Goal: Task Accomplishment & Management: Complete application form

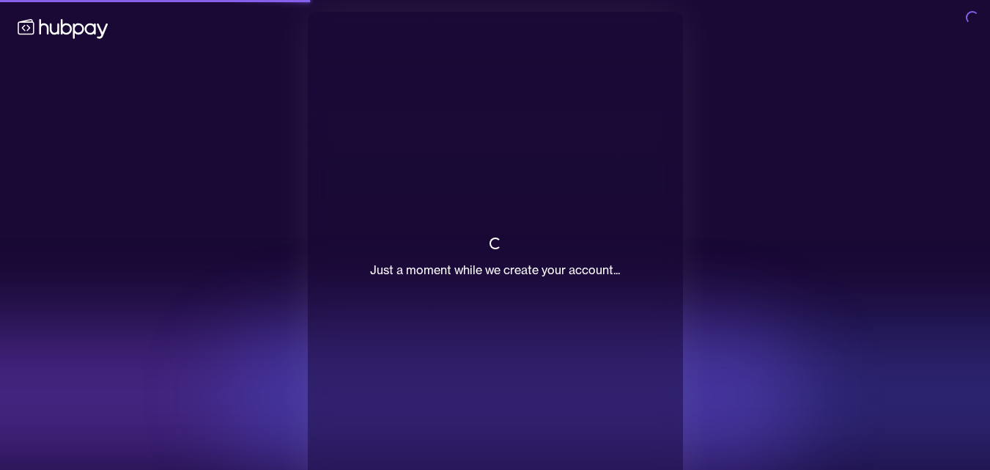
scroll to position [37, 0]
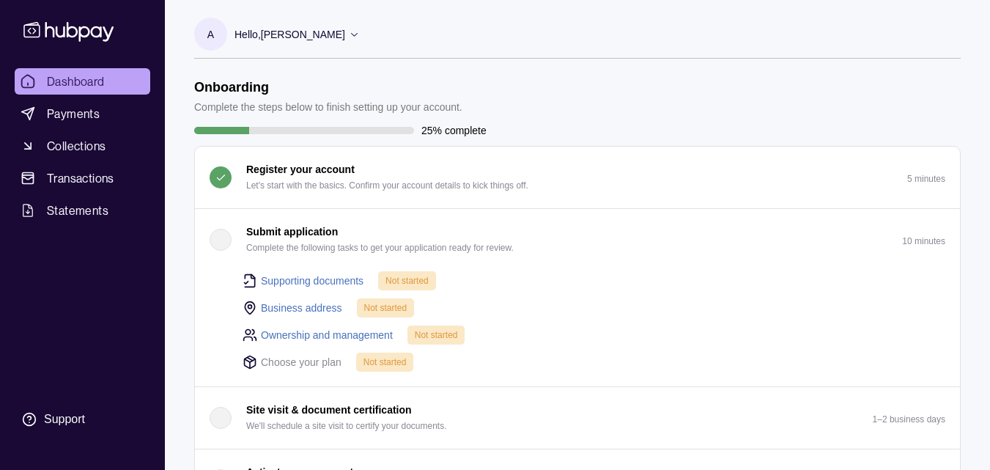
click at [432, 255] on p "Complete the following tasks to get your application ready for review." at bounding box center [380, 248] width 268 height 16
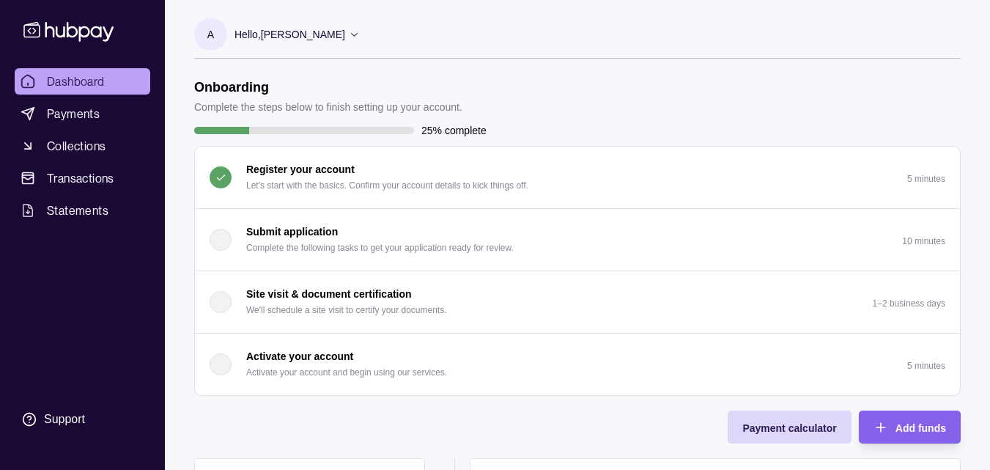
click at [432, 254] on p "Complete the following tasks to get your application ready for review." at bounding box center [380, 248] width 268 height 16
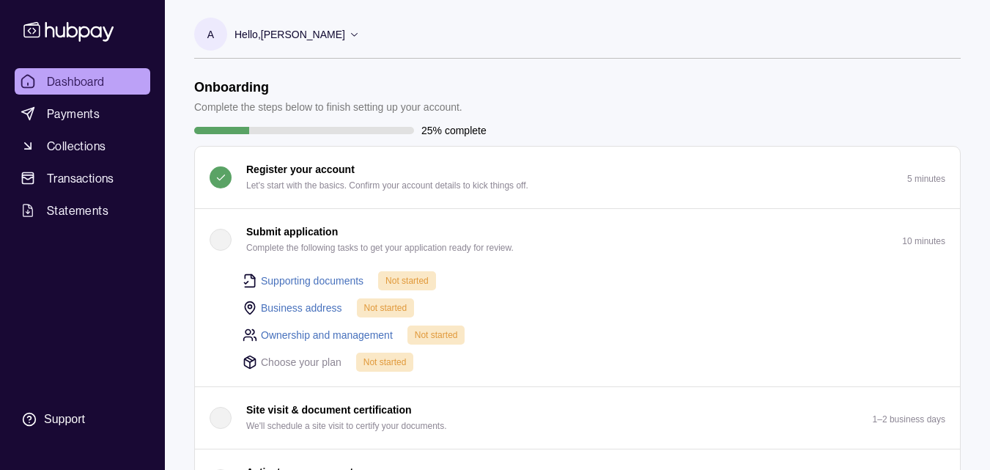
click at [421, 276] on span "Not started" at bounding box center [407, 281] width 43 height 10
click at [347, 281] on link "Supporting documents" at bounding box center [312, 281] width 103 height 16
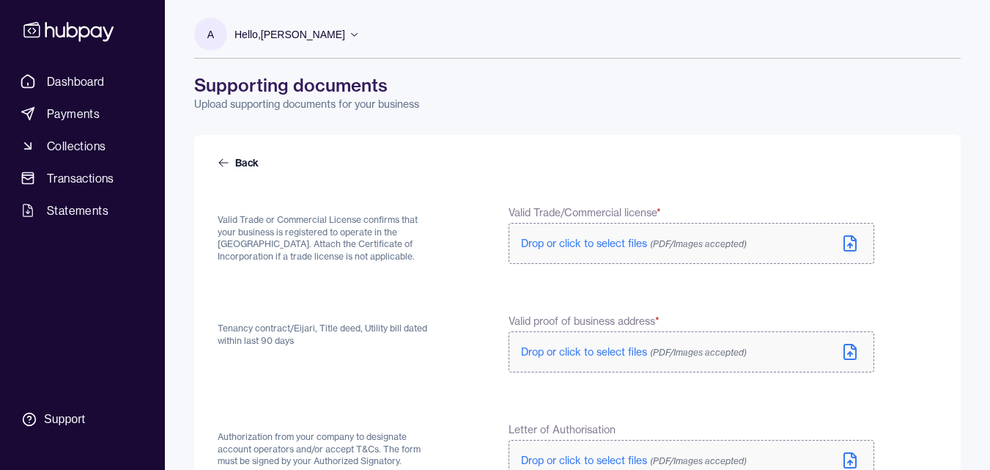
click at [336, 188] on form "Back Valid Trade or Commercial License confirms that your business is registere…" at bounding box center [578, 381] width 720 height 453
click at [550, 258] on label "Drop or click to select files (PDF/Images accepted)" at bounding box center [692, 243] width 366 height 41
click at [620, 258] on label "Drop or click to select files (PDF/Images accepted)" at bounding box center [692, 243] width 366 height 41
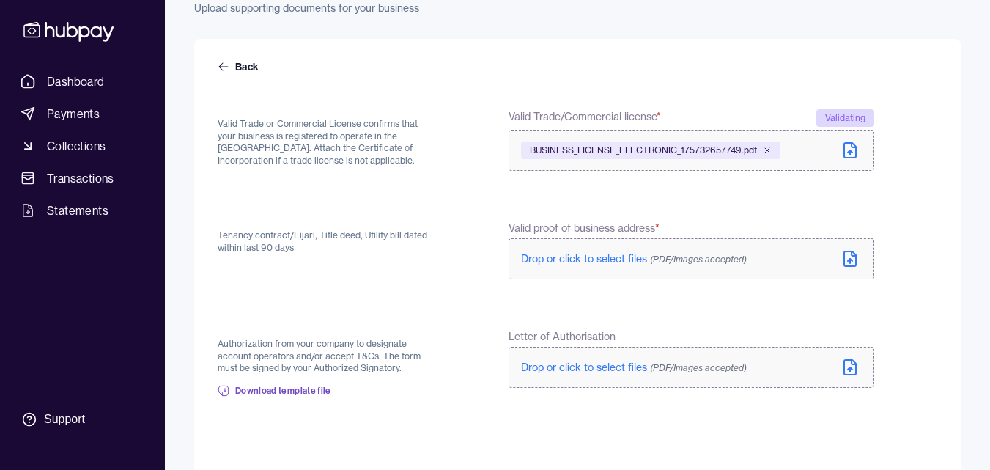
scroll to position [102, 0]
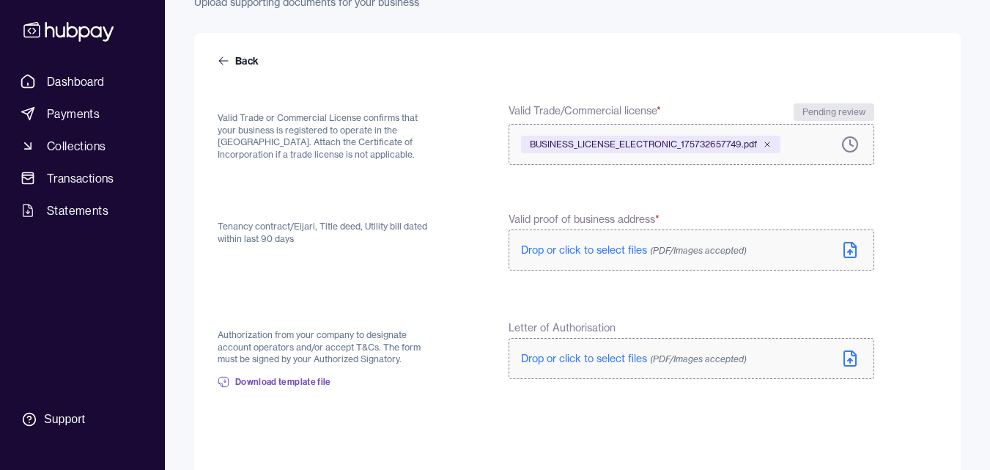
click at [852, 243] on icon at bounding box center [850, 250] width 12 height 15
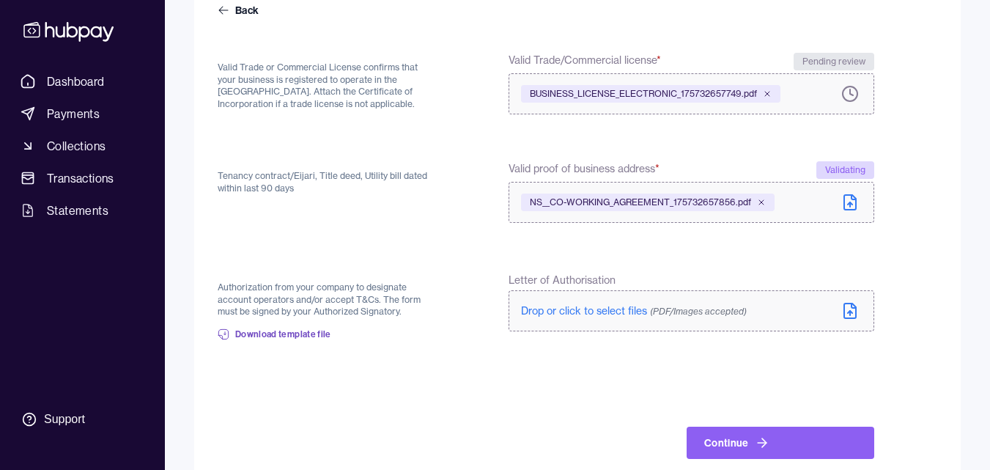
scroll to position [159, 0]
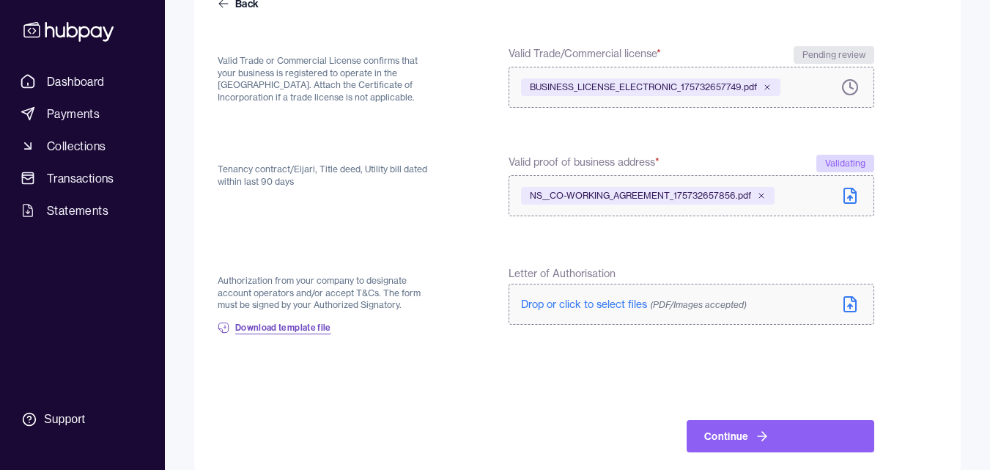
click at [320, 329] on span "Download template file" at bounding box center [283, 328] width 96 height 12
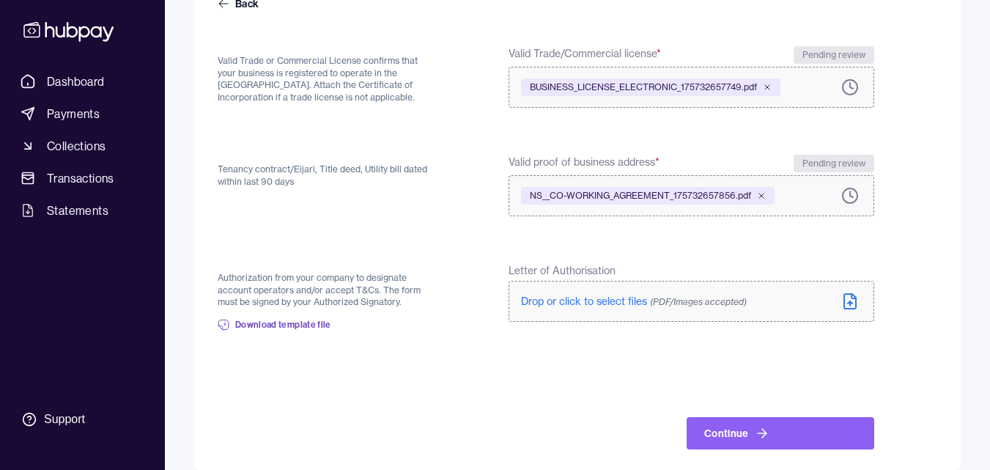
click at [856, 306] on icon at bounding box center [850, 301] width 12 height 15
click at [847, 309] on icon at bounding box center [850, 301] width 12 height 15
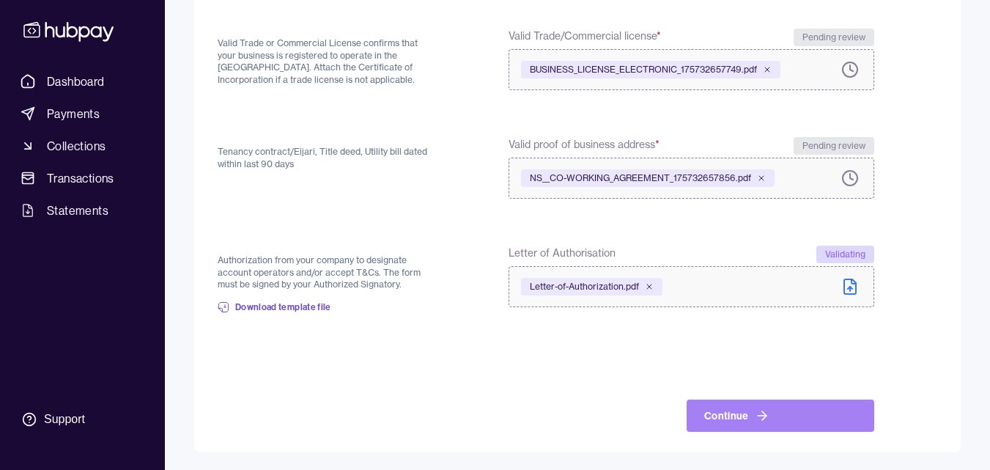
click at [825, 414] on button "Continue" at bounding box center [781, 415] width 188 height 32
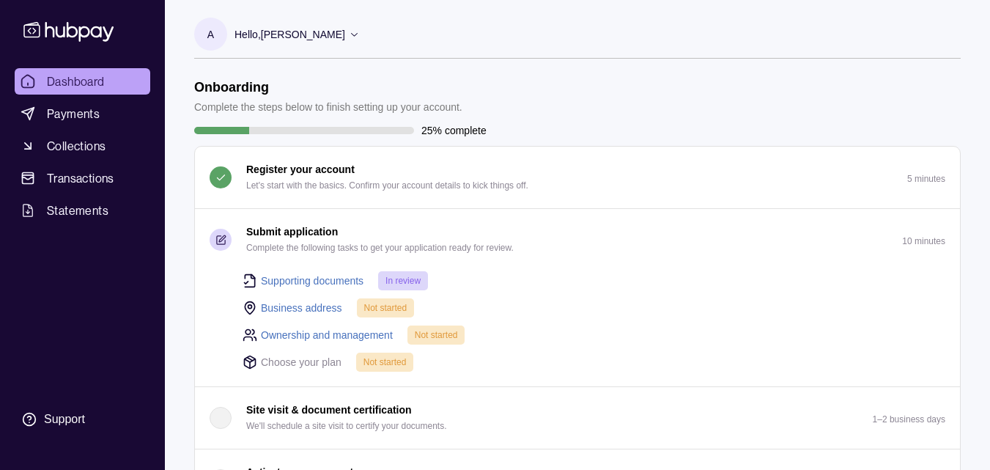
click at [333, 312] on link "Business address" at bounding box center [301, 308] width 81 height 16
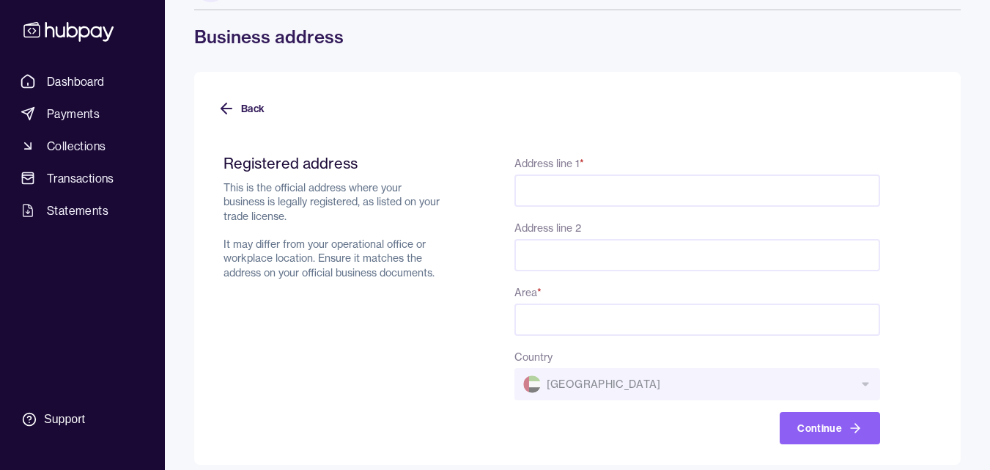
scroll to position [61, 0]
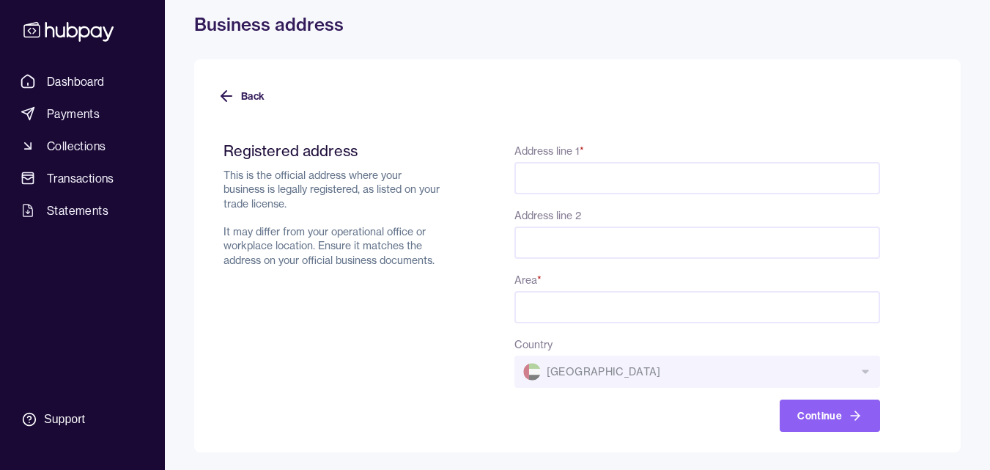
click at [648, 179] on input "Address line 1 *" at bounding box center [698, 178] width 366 height 32
type input "**********"
click at [589, 307] on input "Area *" at bounding box center [698, 307] width 366 height 32
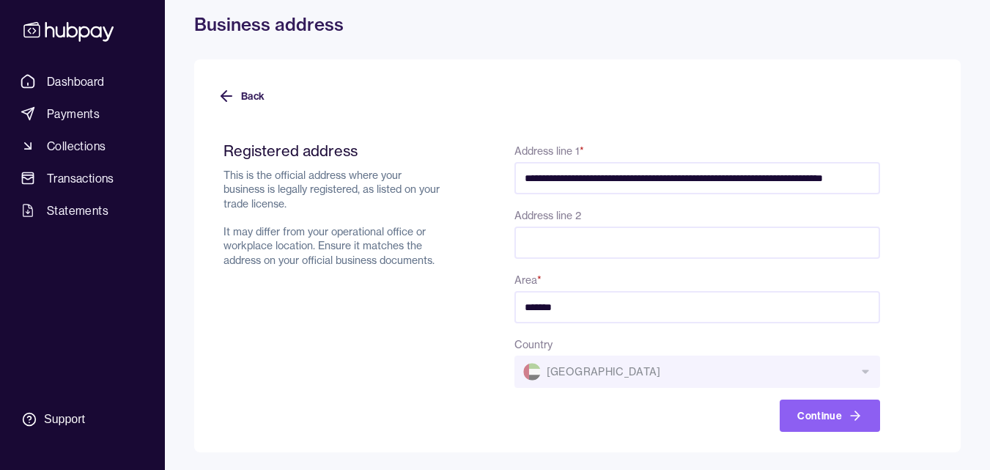
type input "*******"
click at [393, 380] on div "Registered address This is the official address where your business is legally …" at bounding box center [334, 286] width 221 height 290
click at [768, 379] on div "Country [GEOGRAPHIC_DATA]" at bounding box center [698, 361] width 366 height 53
click at [816, 416] on button "Continue" at bounding box center [830, 415] width 100 height 32
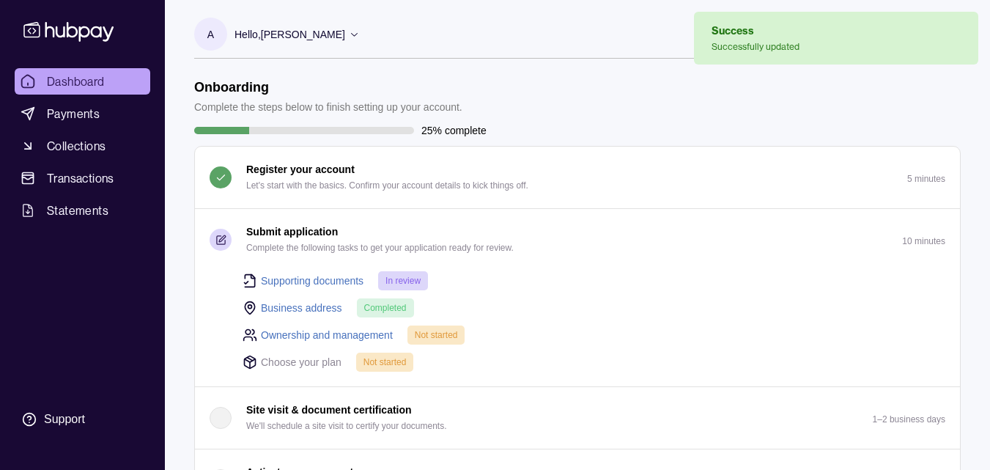
click at [448, 338] on span "Not started" at bounding box center [436, 335] width 43 height 10
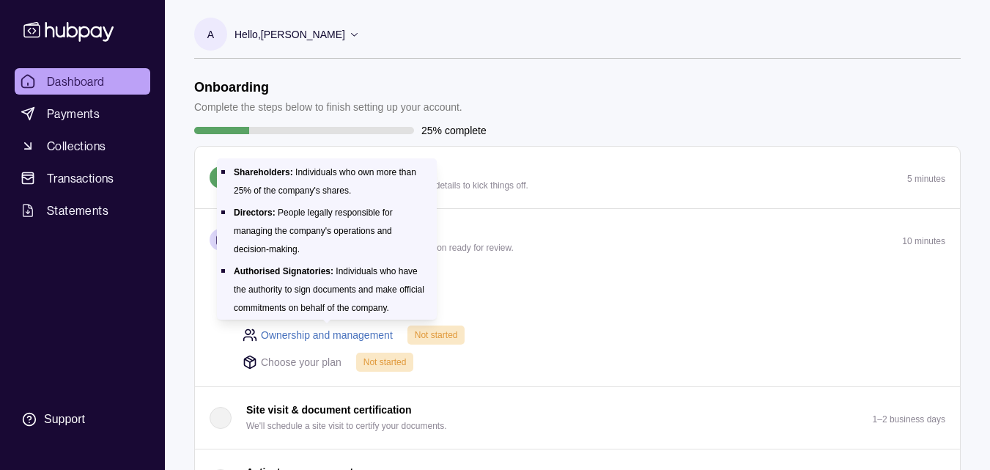
click at [369, 339] on link "Ownership and management" at bounding box center [327, 335] width 132 height 16
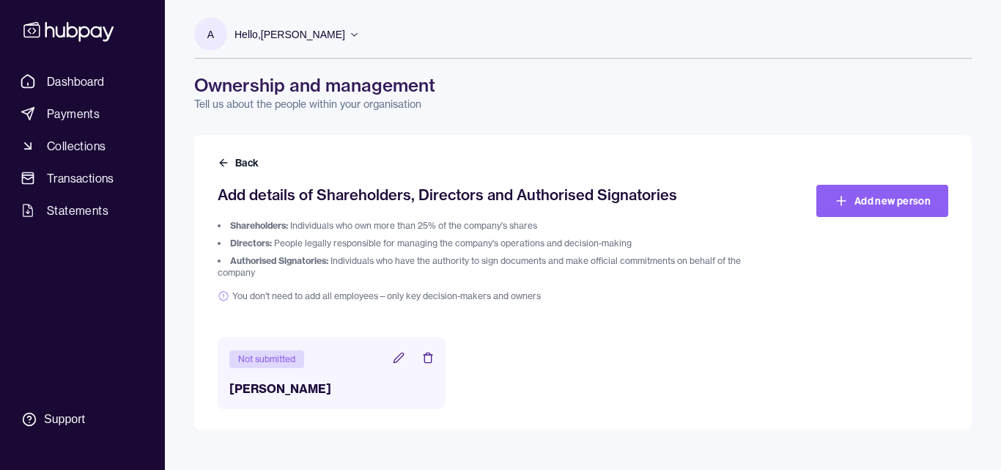
drag, startPoint x: 1000, startPoint y: 211, endPoint x: 990, endPoint y: 227, distance: 19.1
click at [989, 227] on div "A Hello, [PERSON_NAME] HM Royale FZE LLC Account Terms and conditions Privacy p…" at bounding box center [583, 214] width 836 height 429
click at [255, 377] on div "Not submitted [PERSON_NAME]" at bounding box center [332, 373] width 228 height 72
click at [259, 361] on div "Not submitted" at bounding box center [266, 359] width 75 height 18
click at [398, 363] on icon at bounding box center [399, 358] width 12 height 12
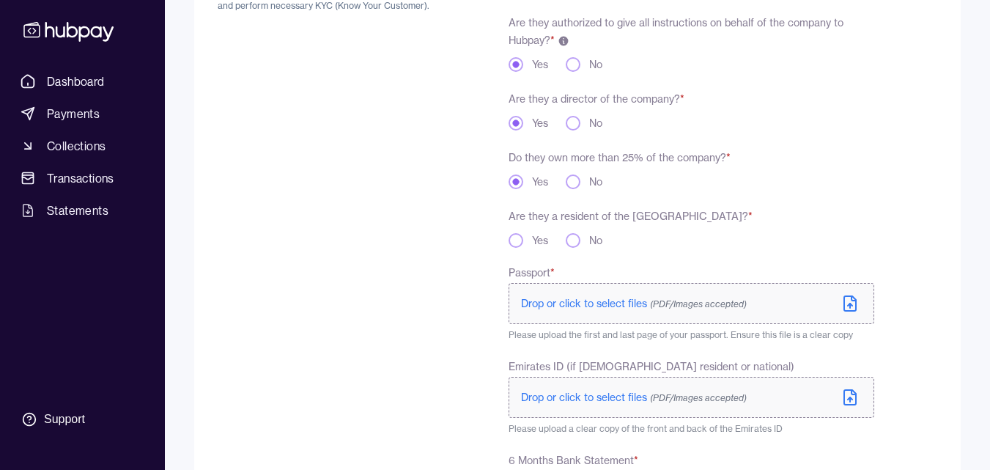
scroll to position [251, 0]
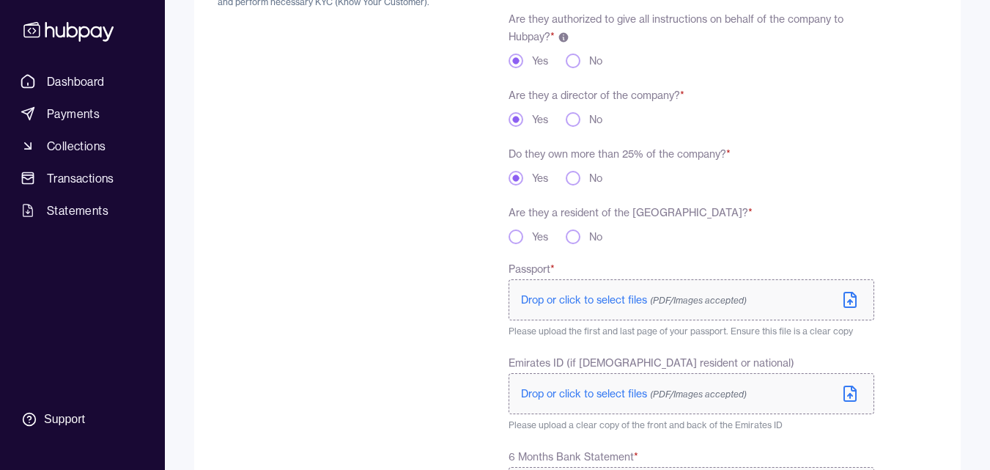
click at [585, 229] on div "Are they a resident of the [GEOGRAPHIC_DATA]? * Yes No" at bounding box center [692, 223] width 366 height 41
click at [579, 235] on button "No" at bounding box center [573, 236] width 15 height 15
click at [850, 303] on icon at bounding box center [850, 302] width 0 height 4
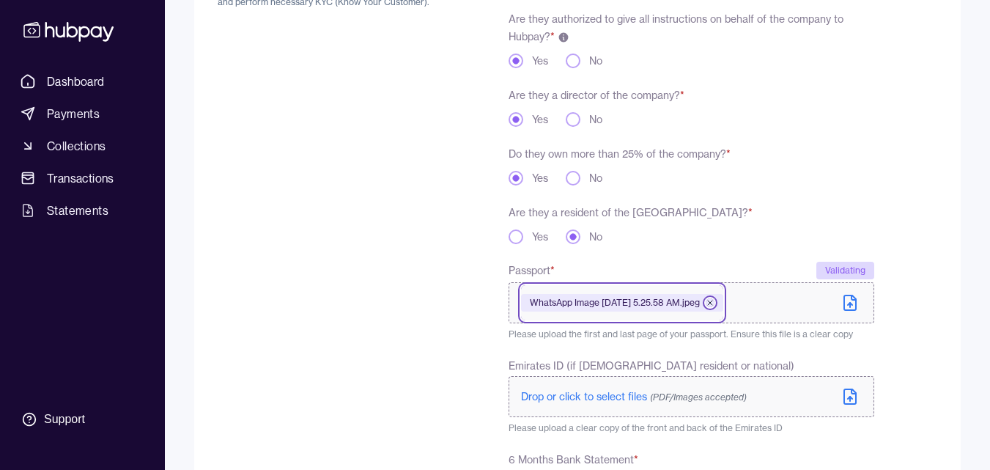
click at [712, 303] on icon at bounding box center [710, 302] width 4 height 4
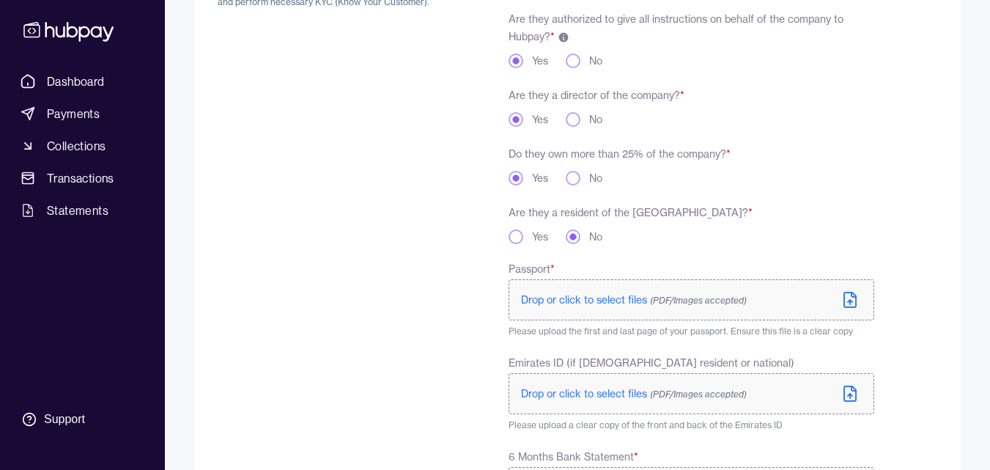
click at [849, 307] on icon at bounding box center [850, 299] width 12 height 15
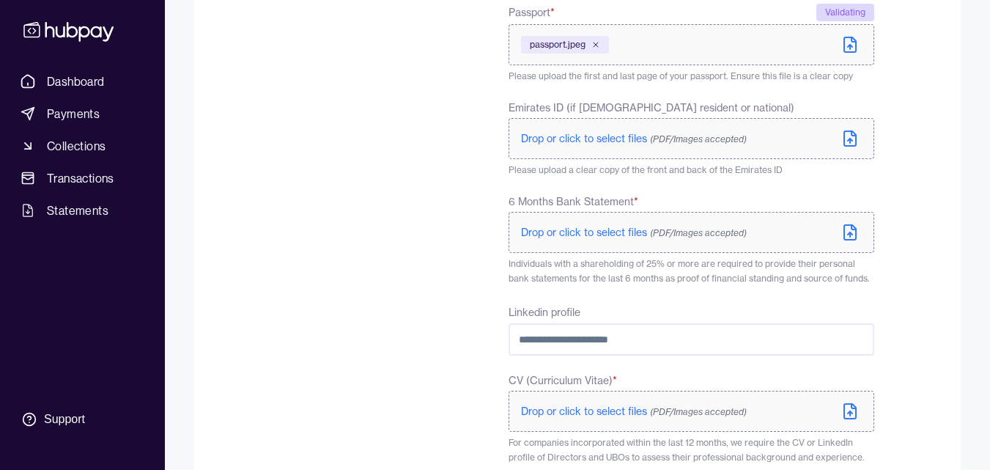
scroll to position [516, 0]
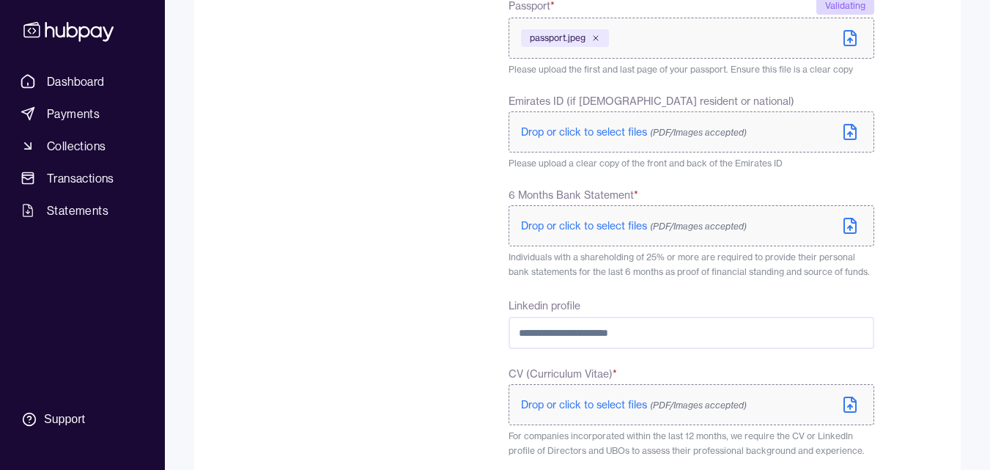
click at [852, 221] on icon at bounding box center [854, 220] width 4 height 4
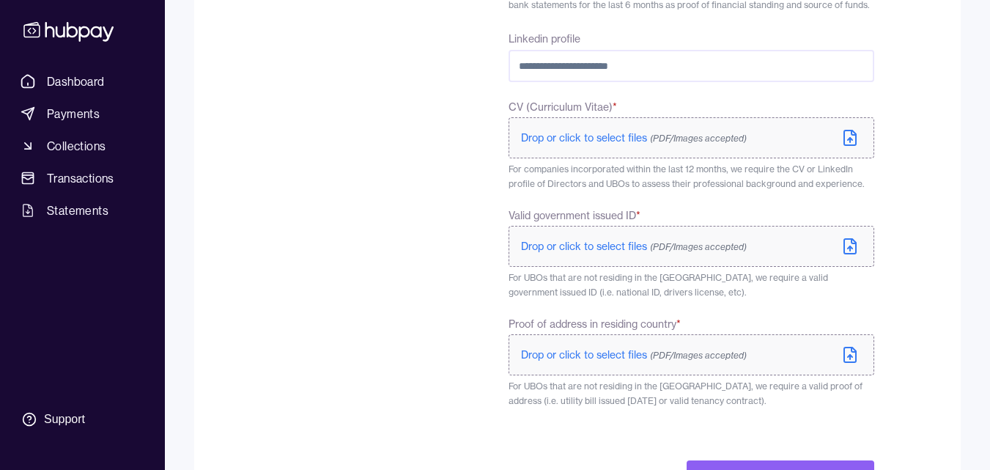
scroll to position [798, 0]
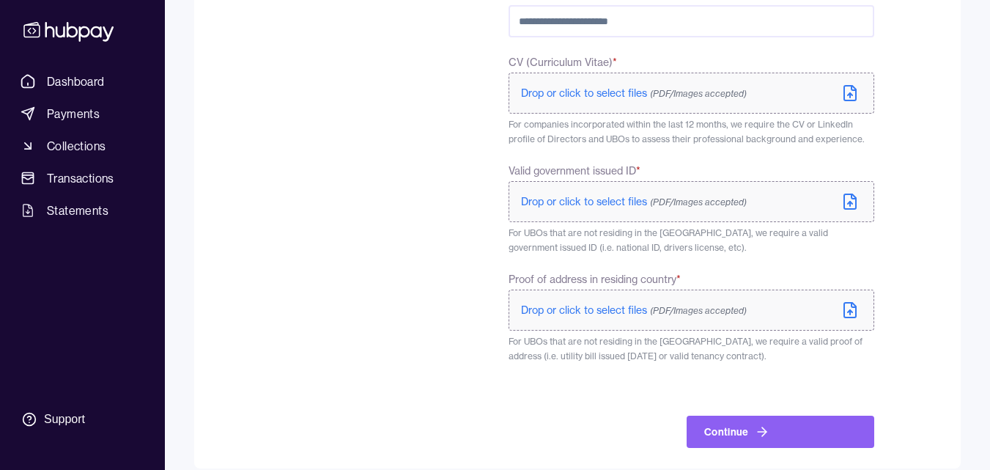
click at [848, 303] on icon at bounding box center [850, 310] width 12 height 15
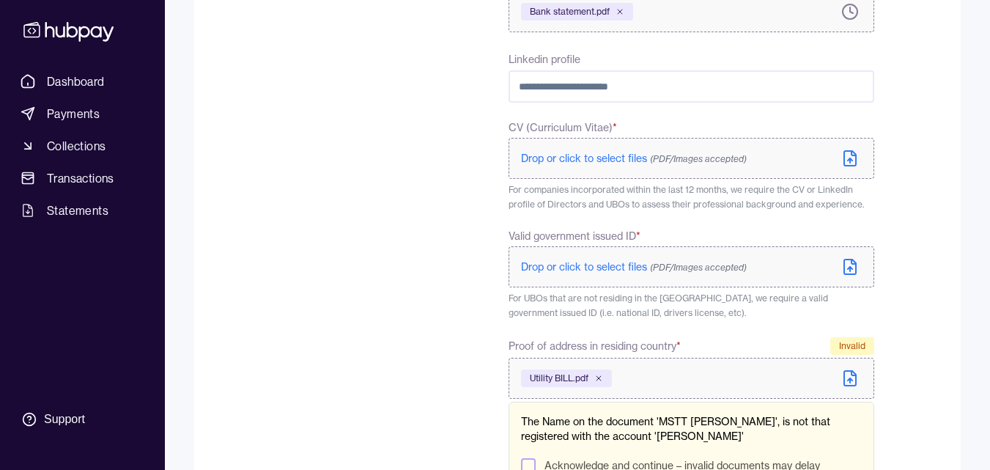
scroll to position [886, 0]
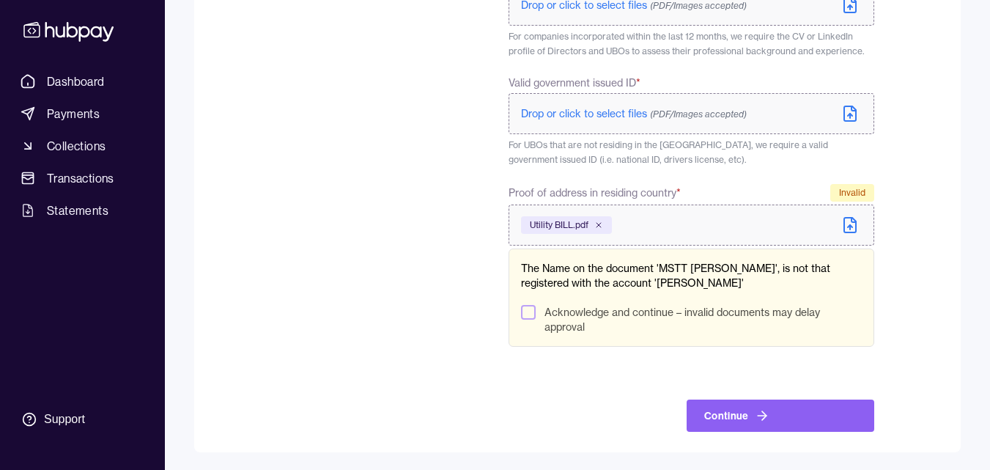
click at [850, 226] on icon at bounding box center [850, 225] width 18 height 18
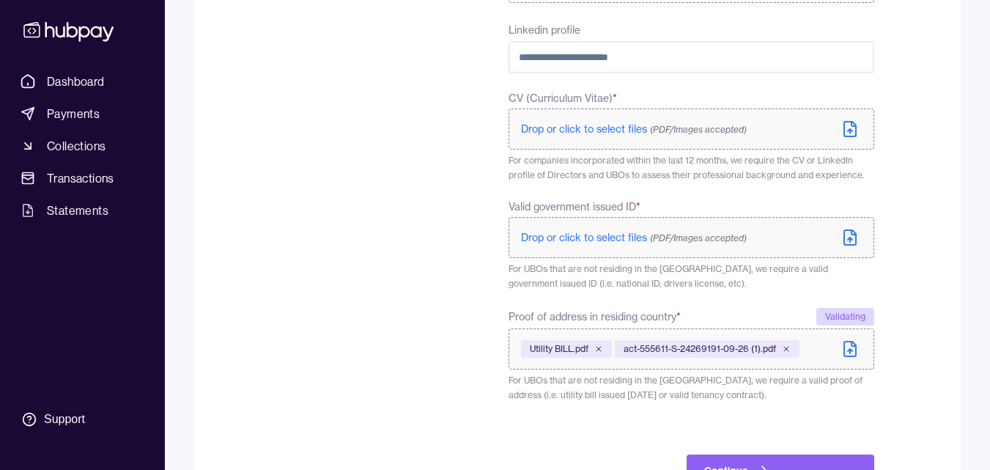
scroll to position [760, 0]
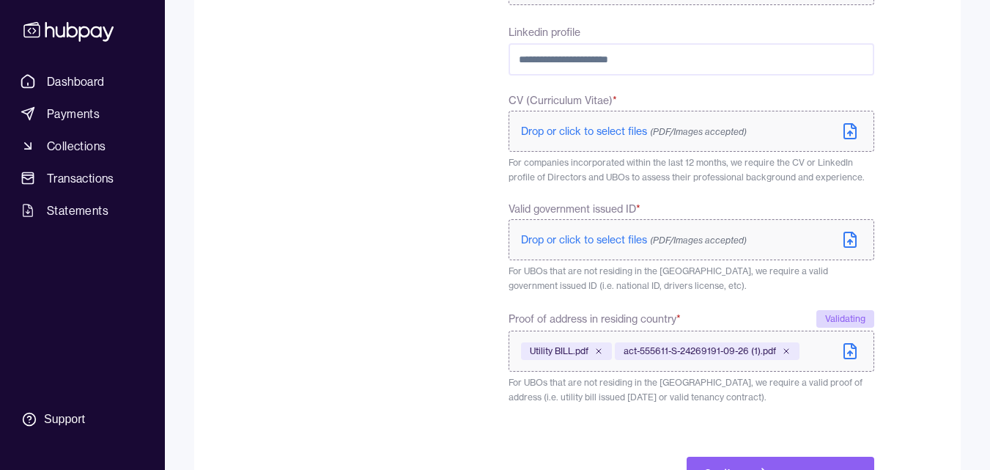
click at [860, 243] on label "Drop or click to select files (PDF/Images accepted)" at bounding box center [692, 239] width 366 height 41
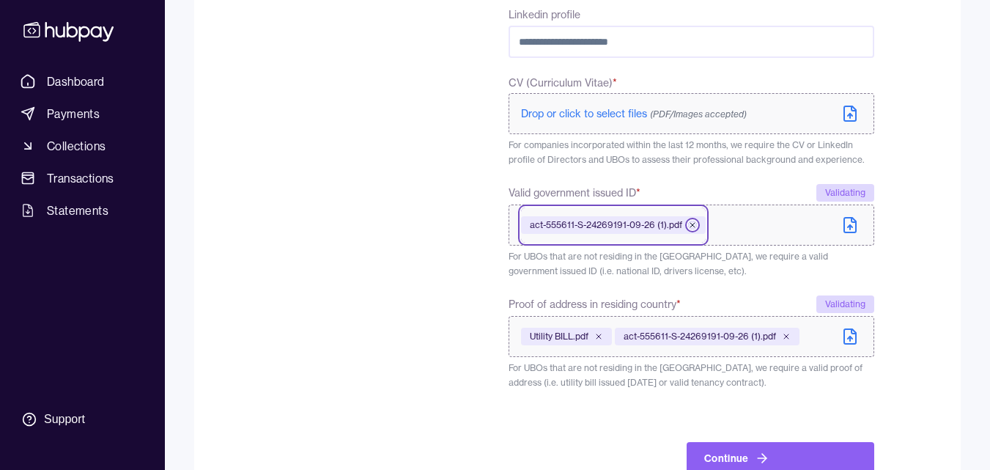
click at [691, 224] on icon at bounding box center [692, 225] width 9 height 9
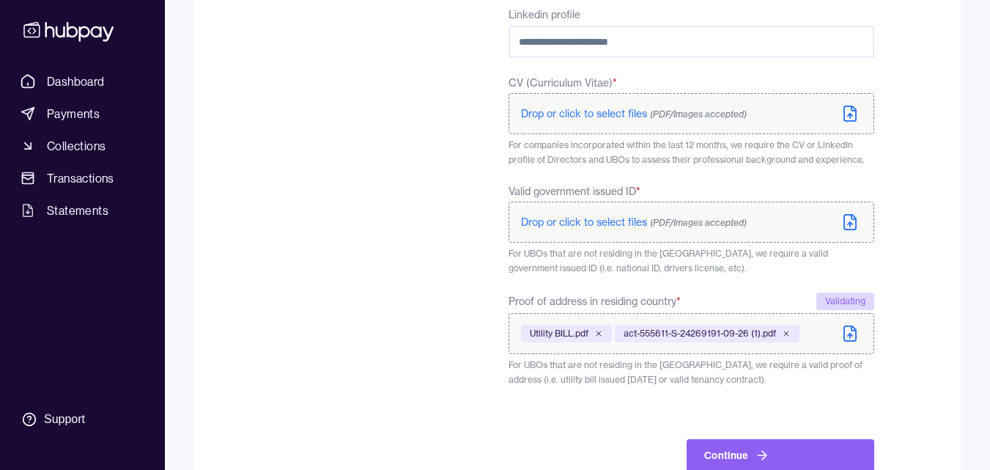
click at [858, 225] on icon at bounding box center [850, 222] width 18 height 18
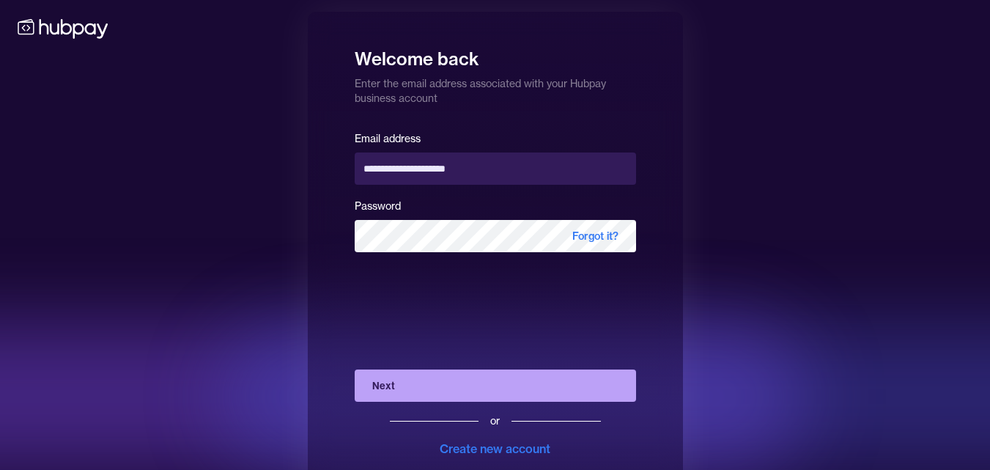
click at [497, 388] on button "Next" at bounding box center [495, 385] width 281 height 32
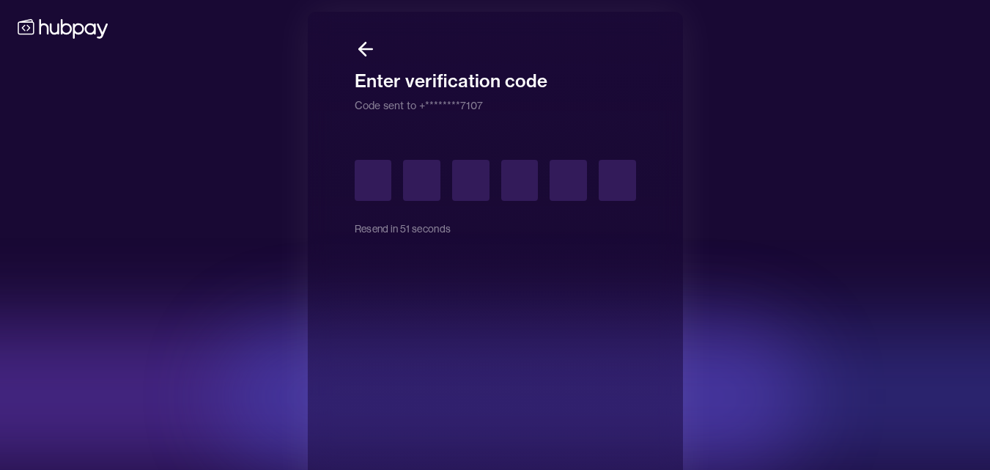
click at [372, 180] on input "text" at bounding box center [373, 180] width 37 height 41
type input "*"
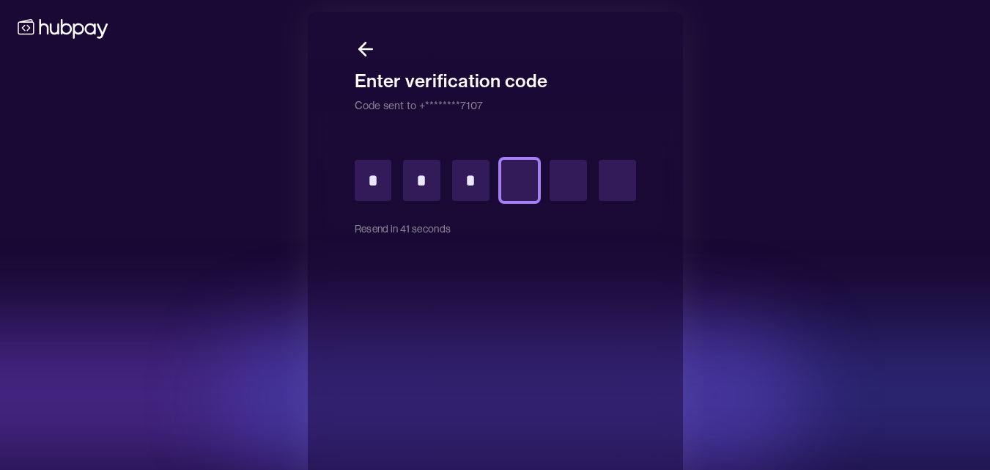
type input "*"
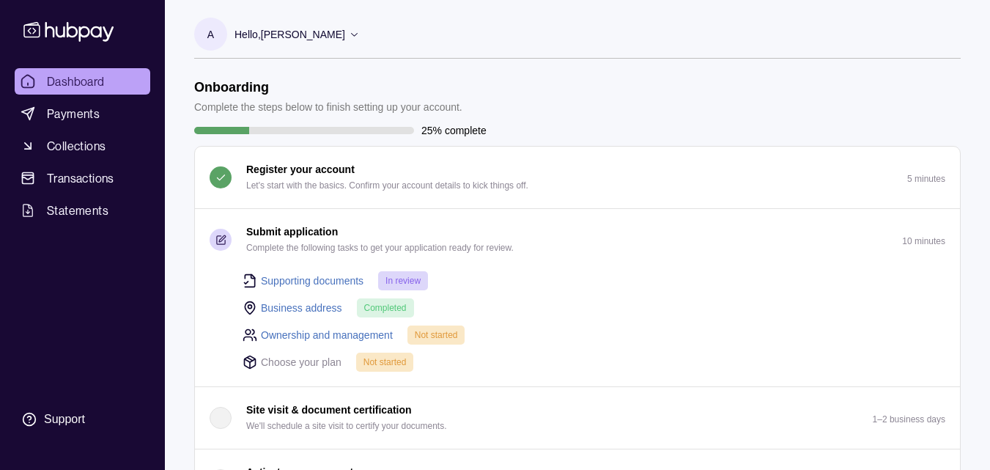
click at [447, 342] on p "Not started" at bounding box center [436, 335] width 43 height 16
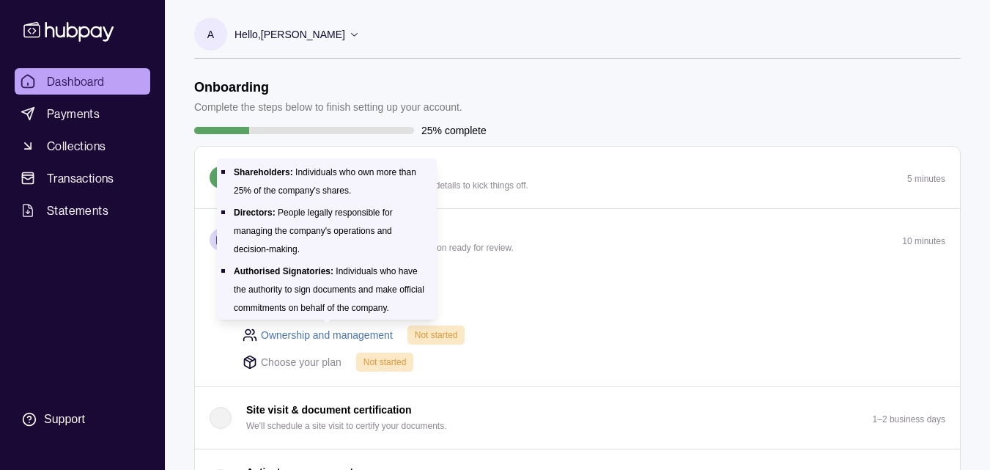
click at [347, 338] on link "Ownership and management" at bounding box center [327, 335] width 132 height 16
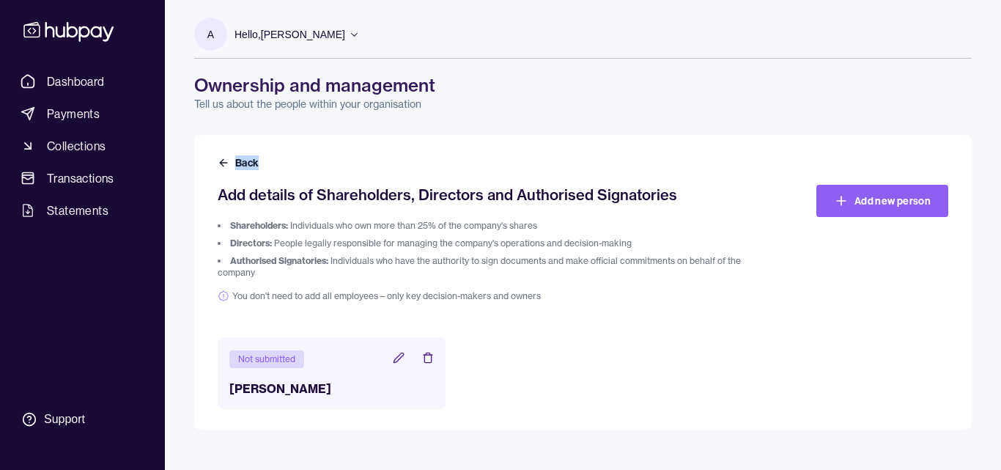
drag, startPoint x: 1000, startPoint y: 97, endPoint x: 1000, endPoint y: 147, distance: 49.8
click at [989, 147] on div "A Hello, [PERSON_NAME] HM Royale FZE LLC Account Terms and conditions Privacy p…" at bounding box center [583, 214] width 836 height 429
click at [281, 383] on h3 "[PERSON_NAME]" at bounding box center [331, 389] width 204 height 18
click at [276, 355] on div "Not submitted" at bounding box center [266, 359] width 75 height 18
click at [399, 357] on icon at bounding box center [399, 358] width 12 height 12
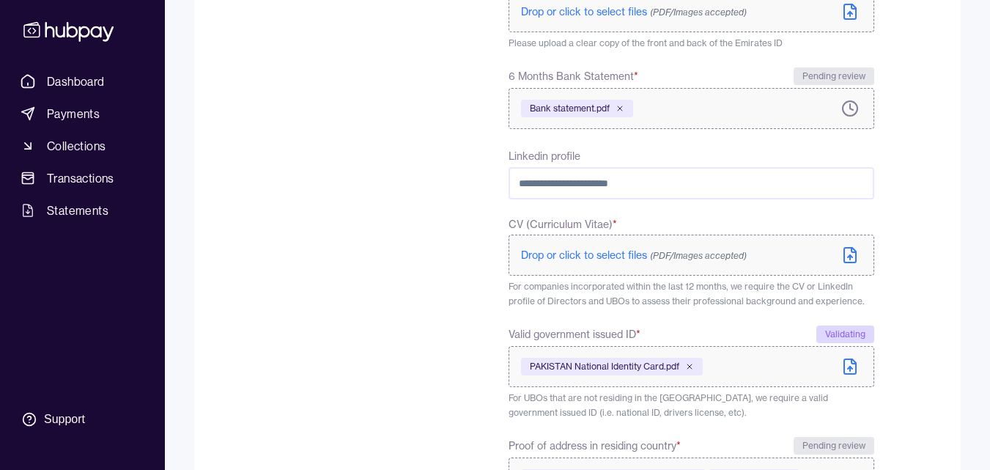
scroll to position [606, 0]
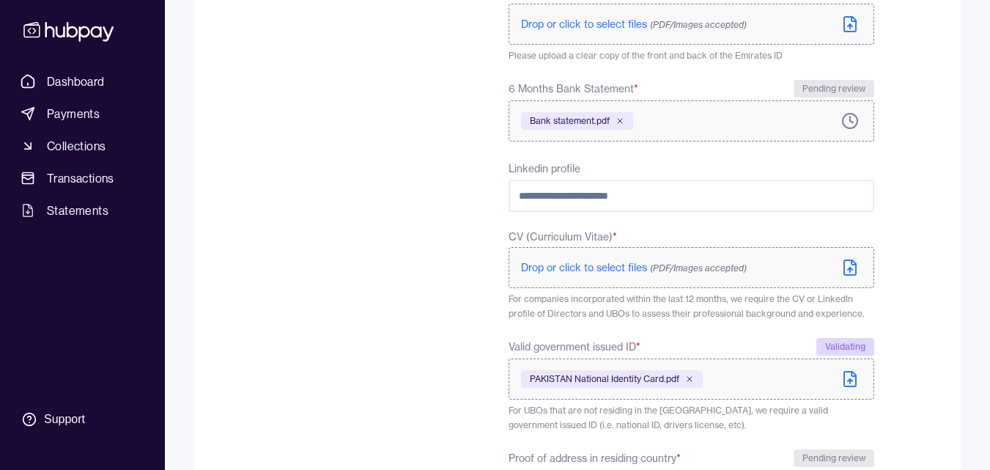
click at [852, 268] on icon at bounding box center [850, 269] width 4 height 2
click at [850, 268] on icon at bounding box center [850, 269] width 4 height 2
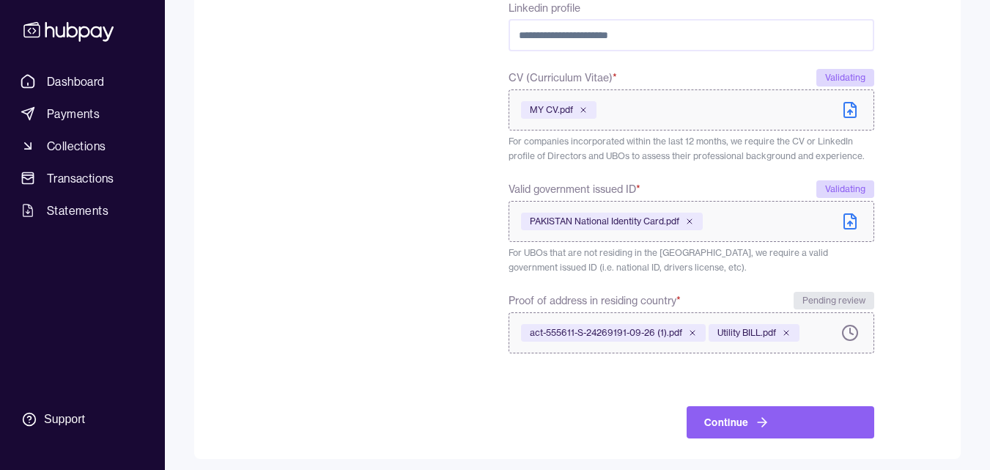
scroll to position [773, 0]
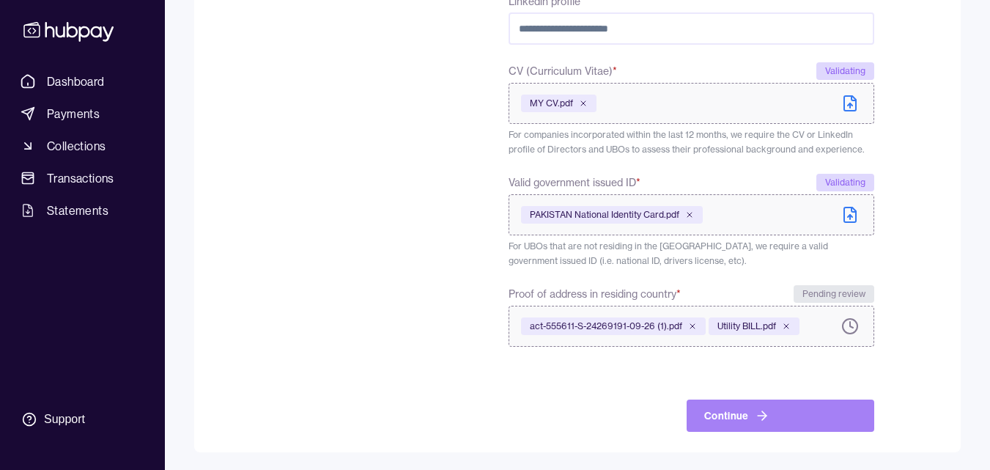
click at [826, 412] on button "Continue" at bounding box center [781, 415] width 188 height 32
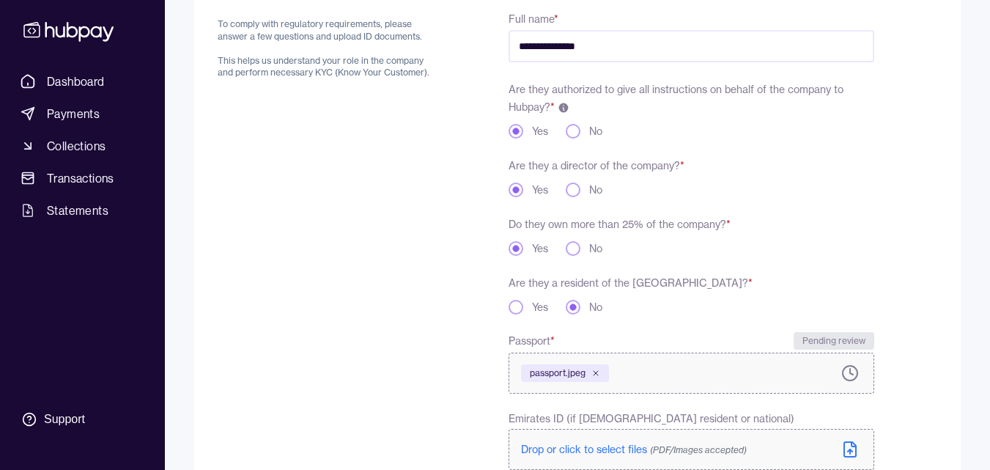
scroll to position [173, 0]
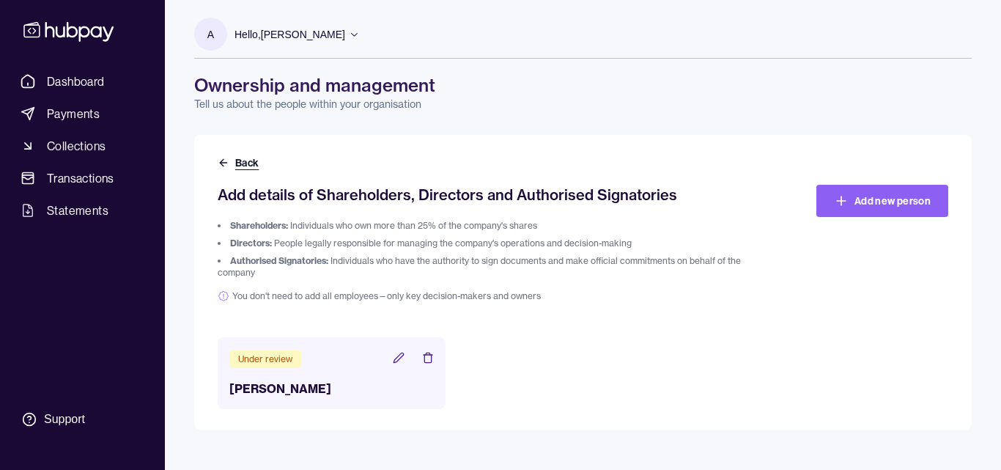
click at [232, 164] on button "Back" at bounding box center [240, 162] width 44 height 15
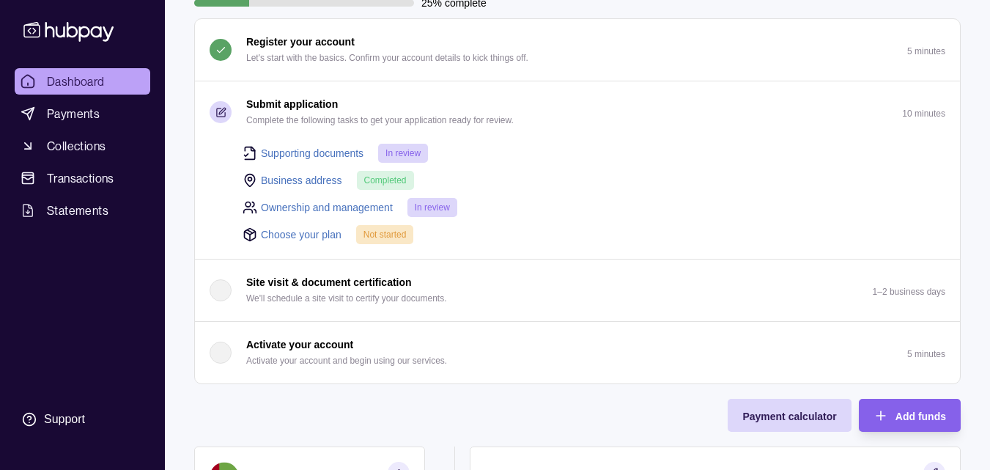
scroll to position [146, 0]
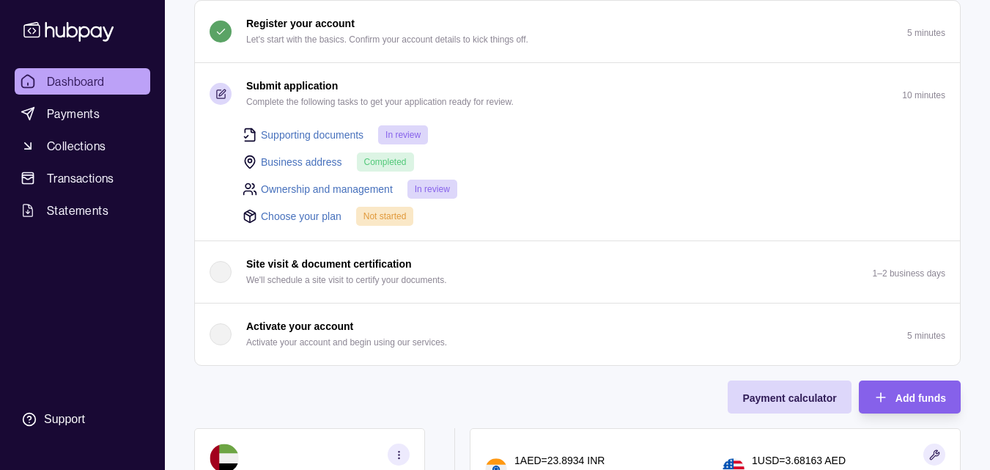
click at [319, 224] on div "Choose your plan Not started" at bounding box center [594, 216] width 703 height 20
click at [319, 219] on link "Choose your plan" at bounding box center [301, 216] width 81 height 16
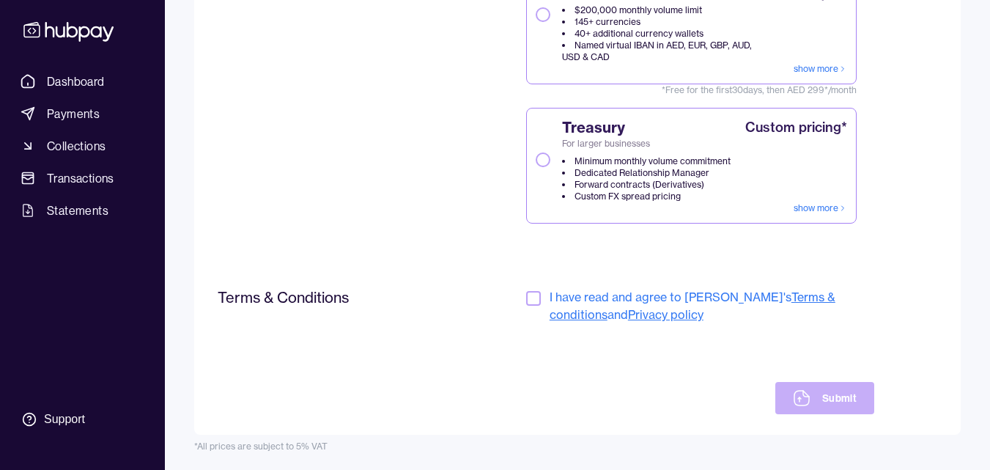
scroll to position [175, 0]
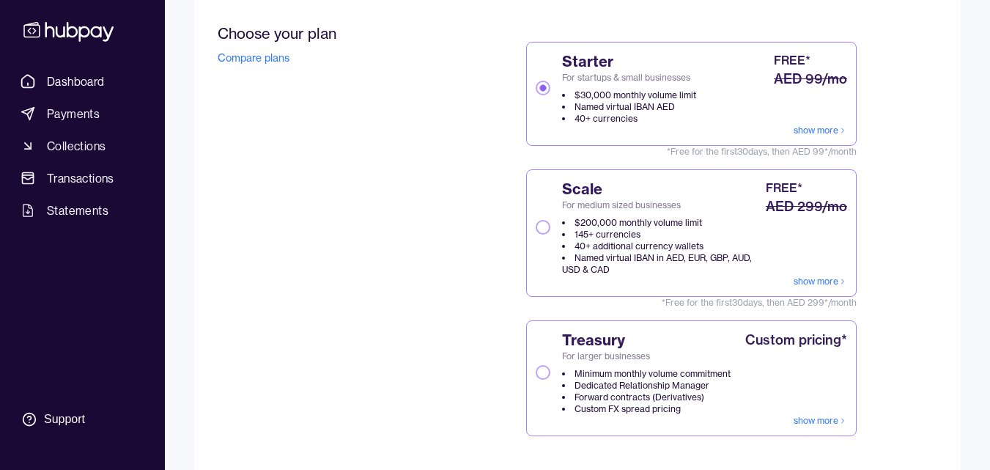
drag, startPoint x: 973, startPoint y: 228, endPoint x: 964, endPoint y: 210, distance: 20.3
click at [964, 210] on div "A Hello, [PERSON_NAME] HM Royale FZE LLC Account Terms and conditions Privacy p…" at bounding box center [577, 245] width 825 height 840
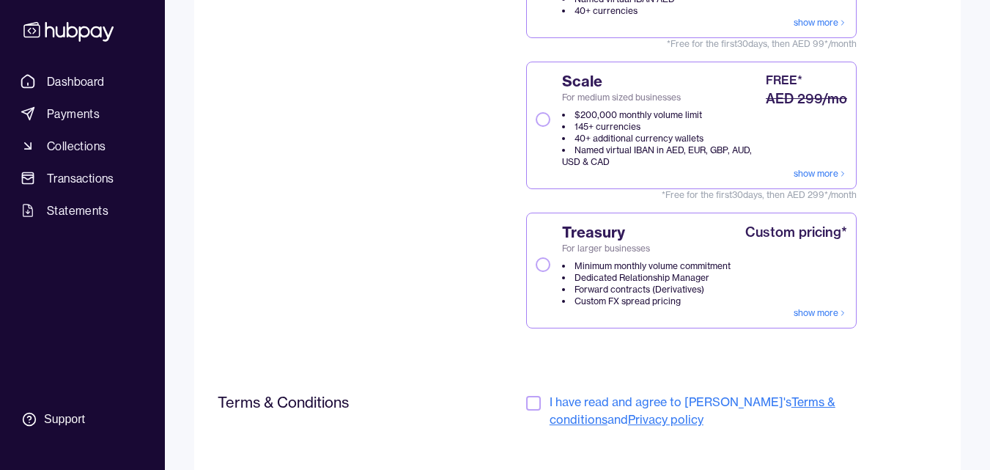
scroll to position [388, 0]
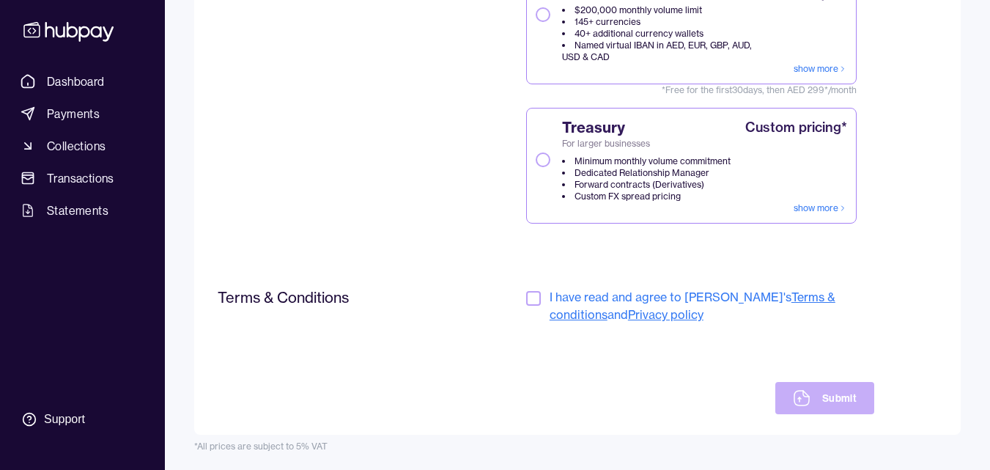
click at [526, 303] on button "button" at bounding box center [533, 298] width 15 height 15
click at [800, 399] on icon at bounding box center [798, 399] width 1 height 4
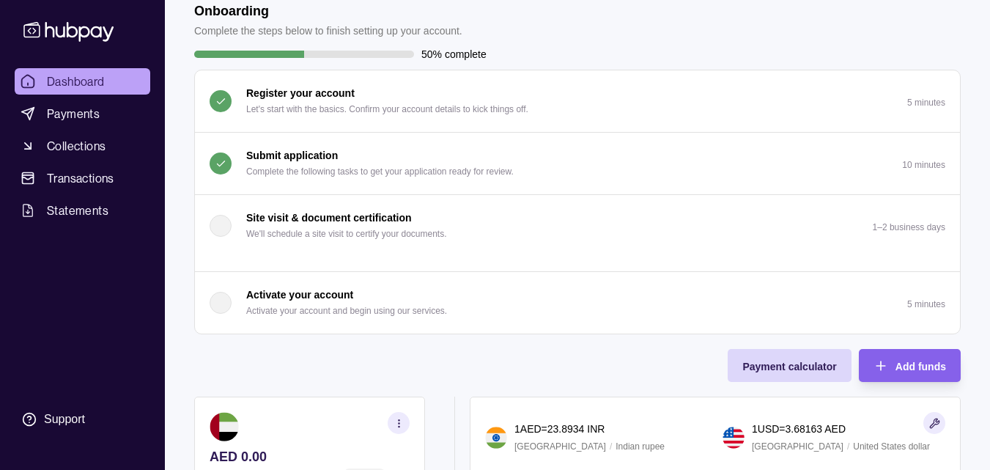
scroll to position [79, 0]
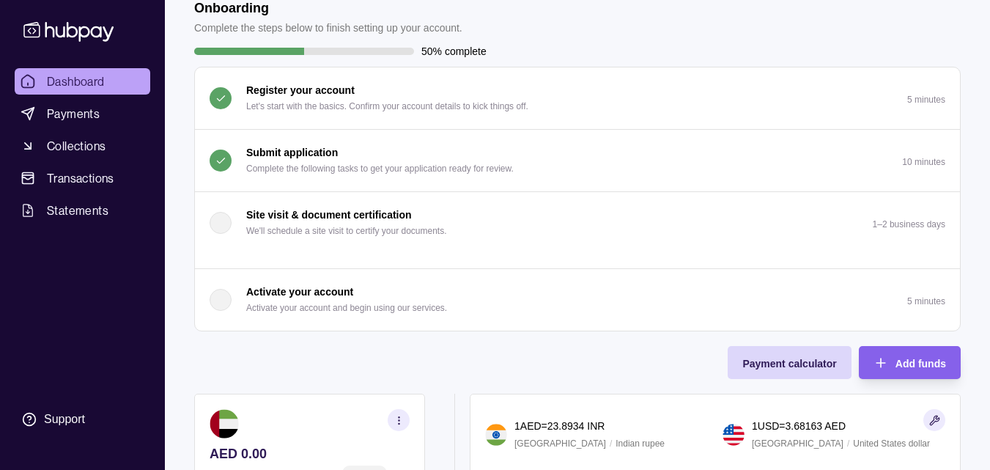
click at [224, 309] on div "button" at bounding box center [221, 300] width 22 height 22
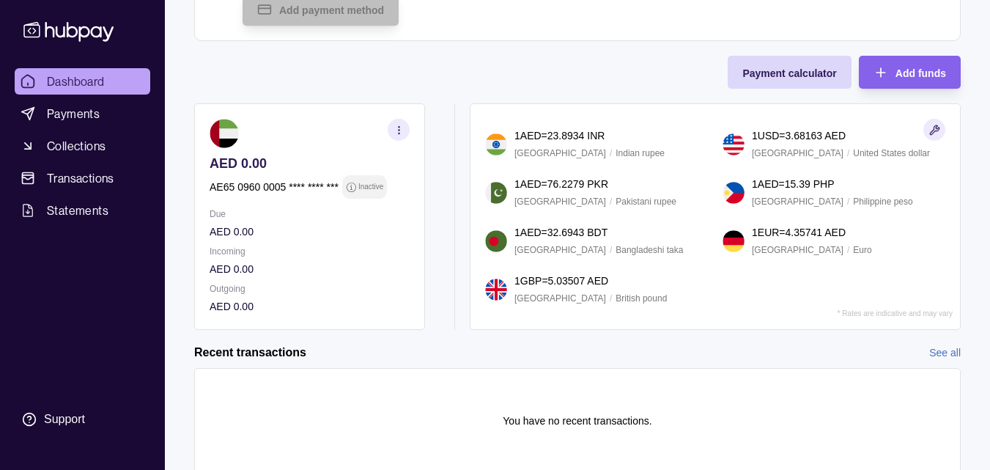
scroll to position [404, 0]
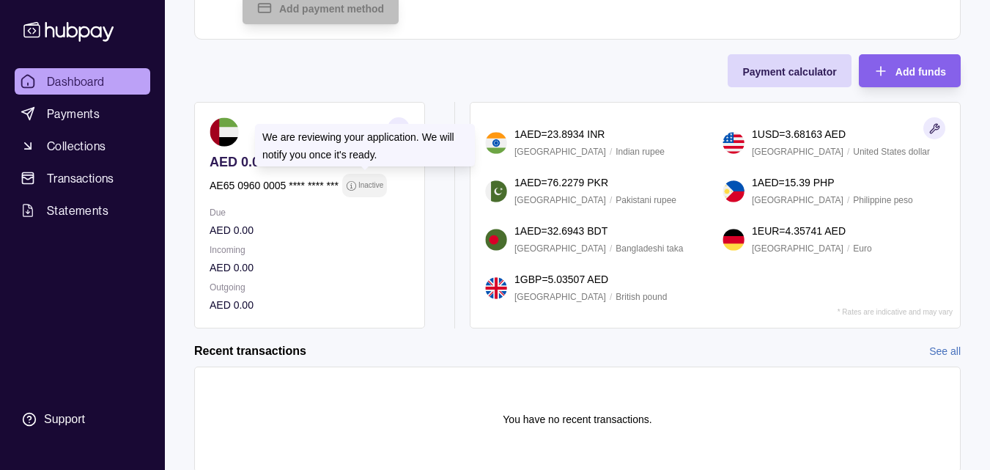
click at [309, 182] on p "AE65 0960 0005 **** **** ***" at bounding box center [274, 185] width 129 height 16
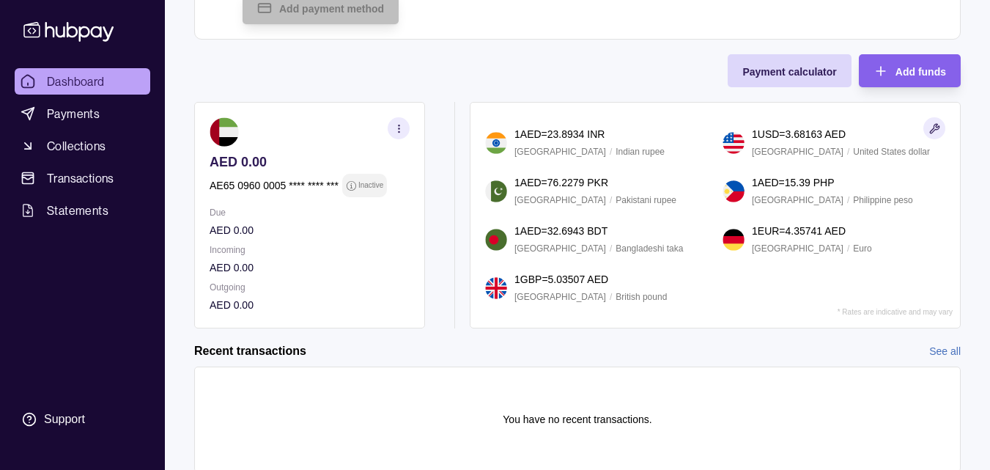
click at [263, 190] on p "AE65 0960 0005 **** **** ***" at bounding box center [274, 185] width 129 height 16
click at [113, 117] on link "Payments" at bounding box center [83, 113] width 136 height 26
